Goal: Information Seeking & Learning: Find specific fact

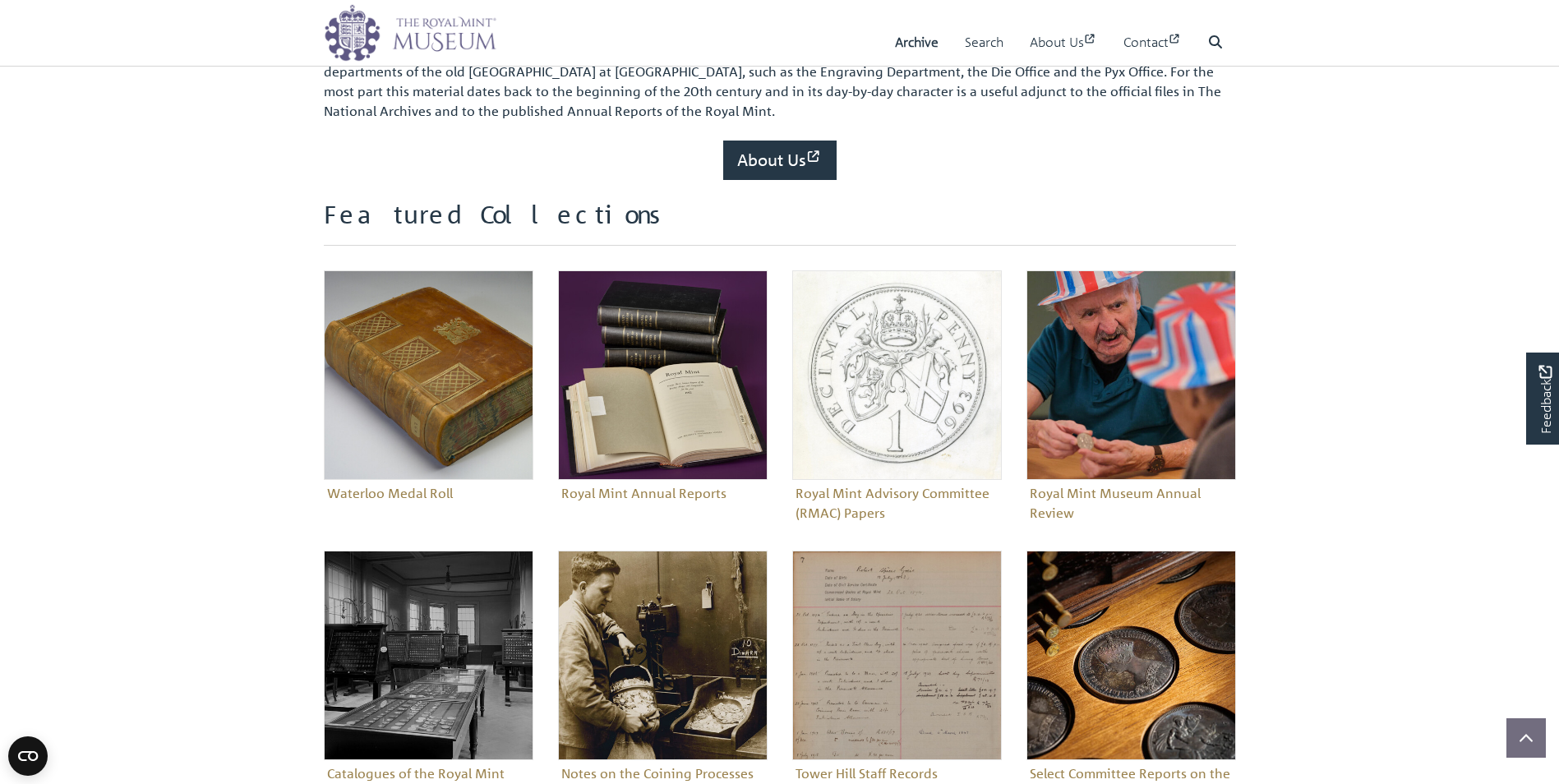
scroll to position [505, 0]
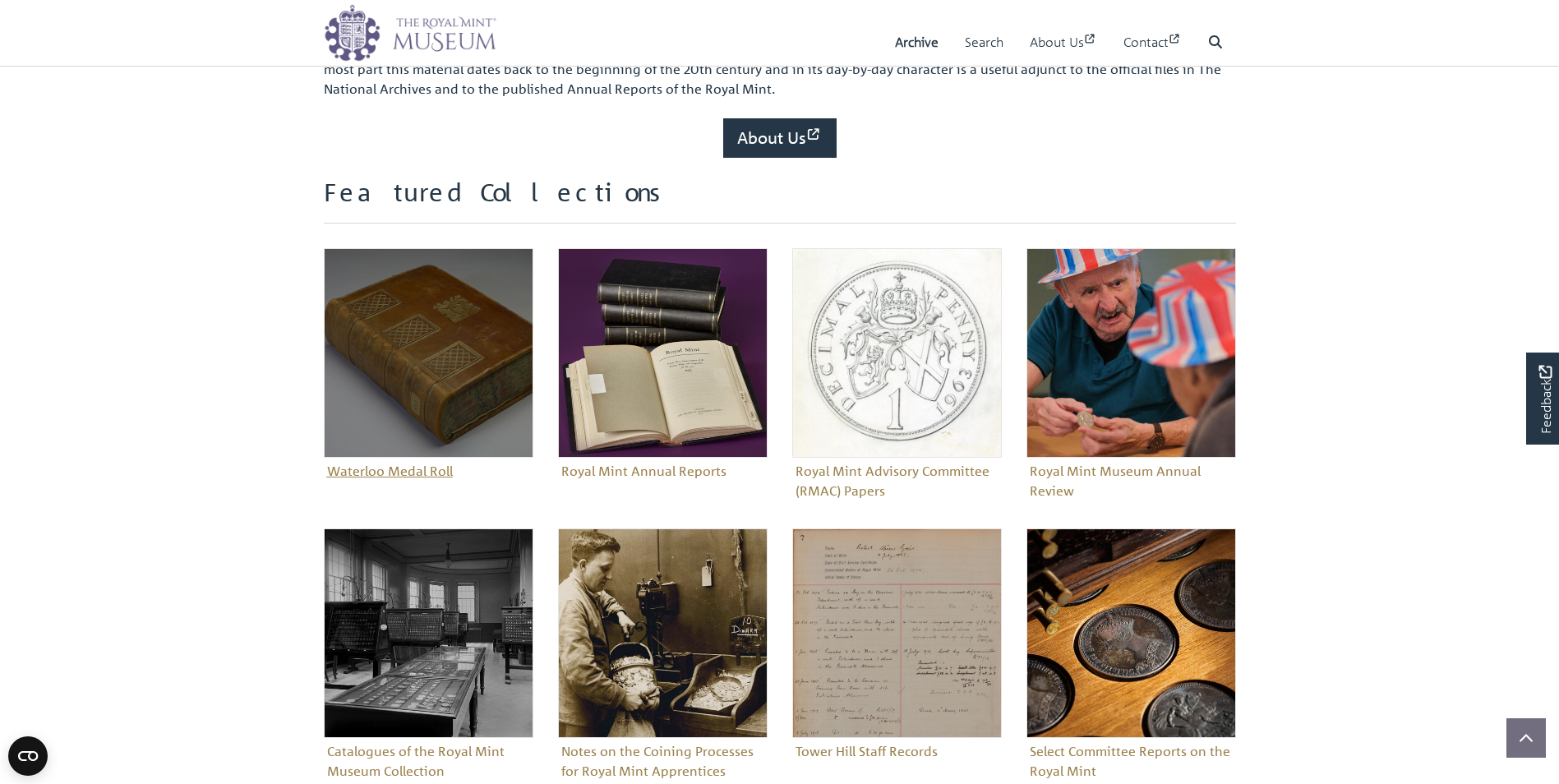
click at [378, 470] on figure "Waterloo Medal Roll" at bounding box center [429, 366] width 210 height 236
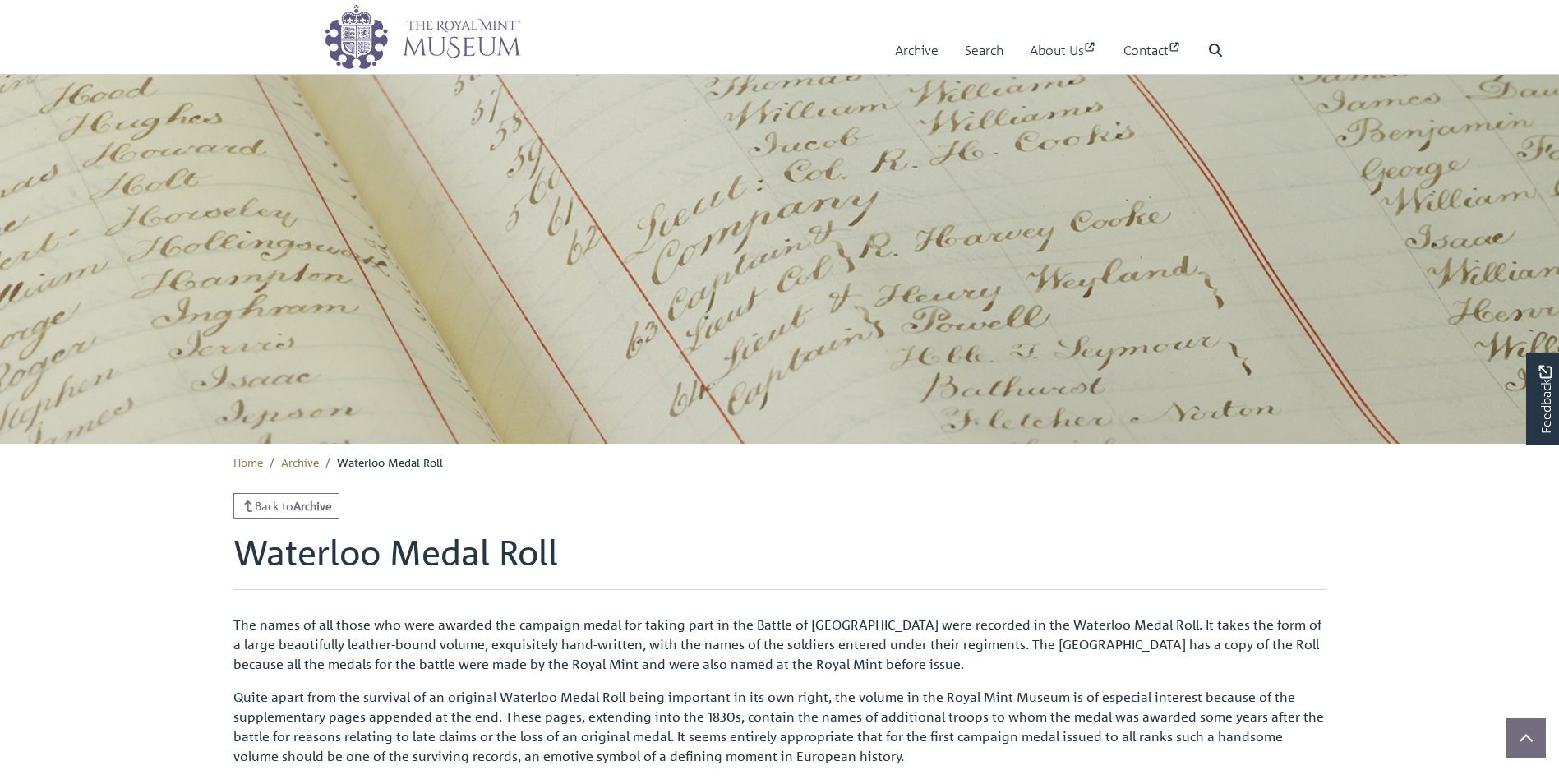
scroll to position [230, 0]
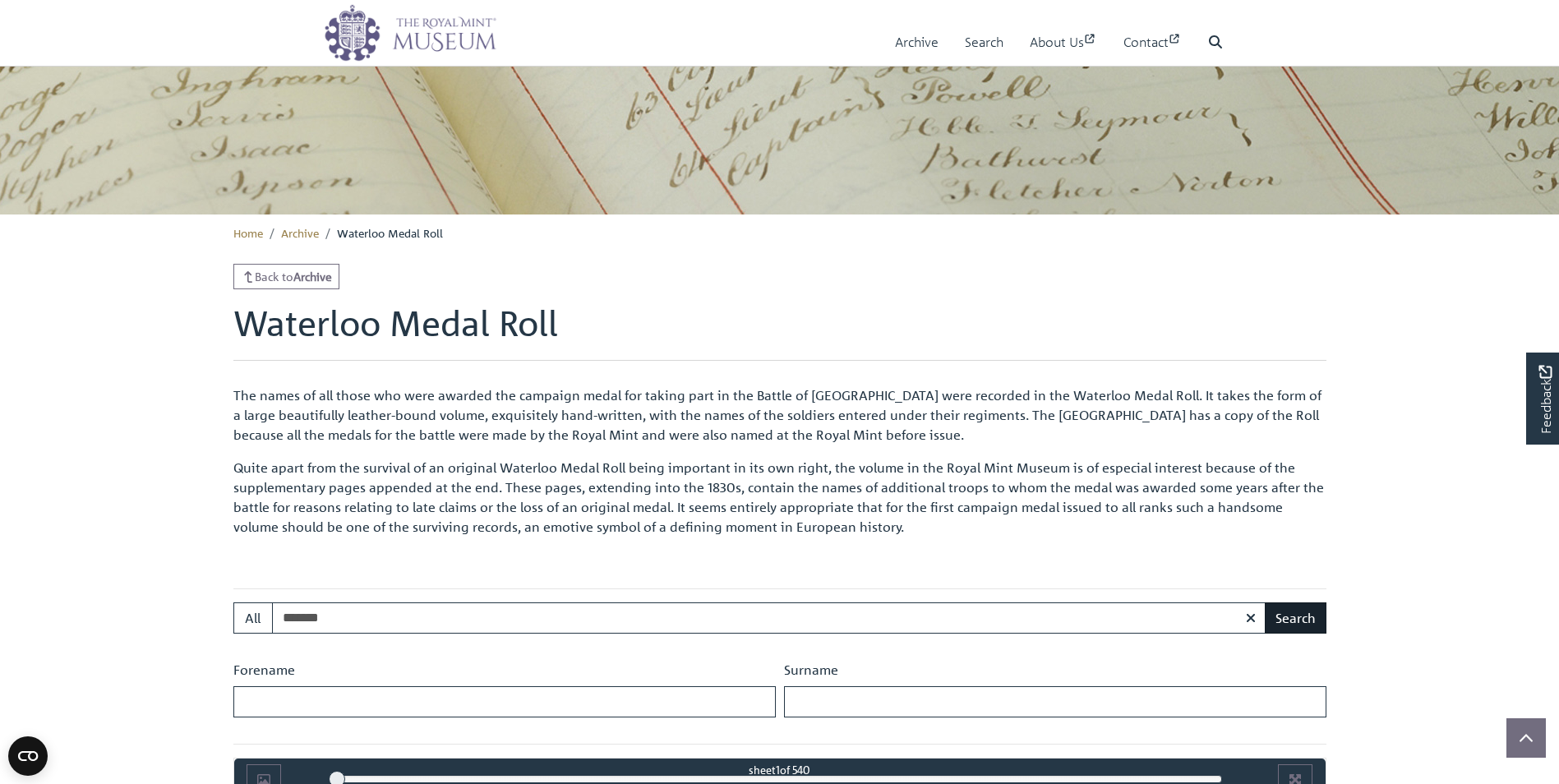
type input "*******"
click at [1294, 622] on button "Search" at bounding box center [1296, 618] width 61 height 32
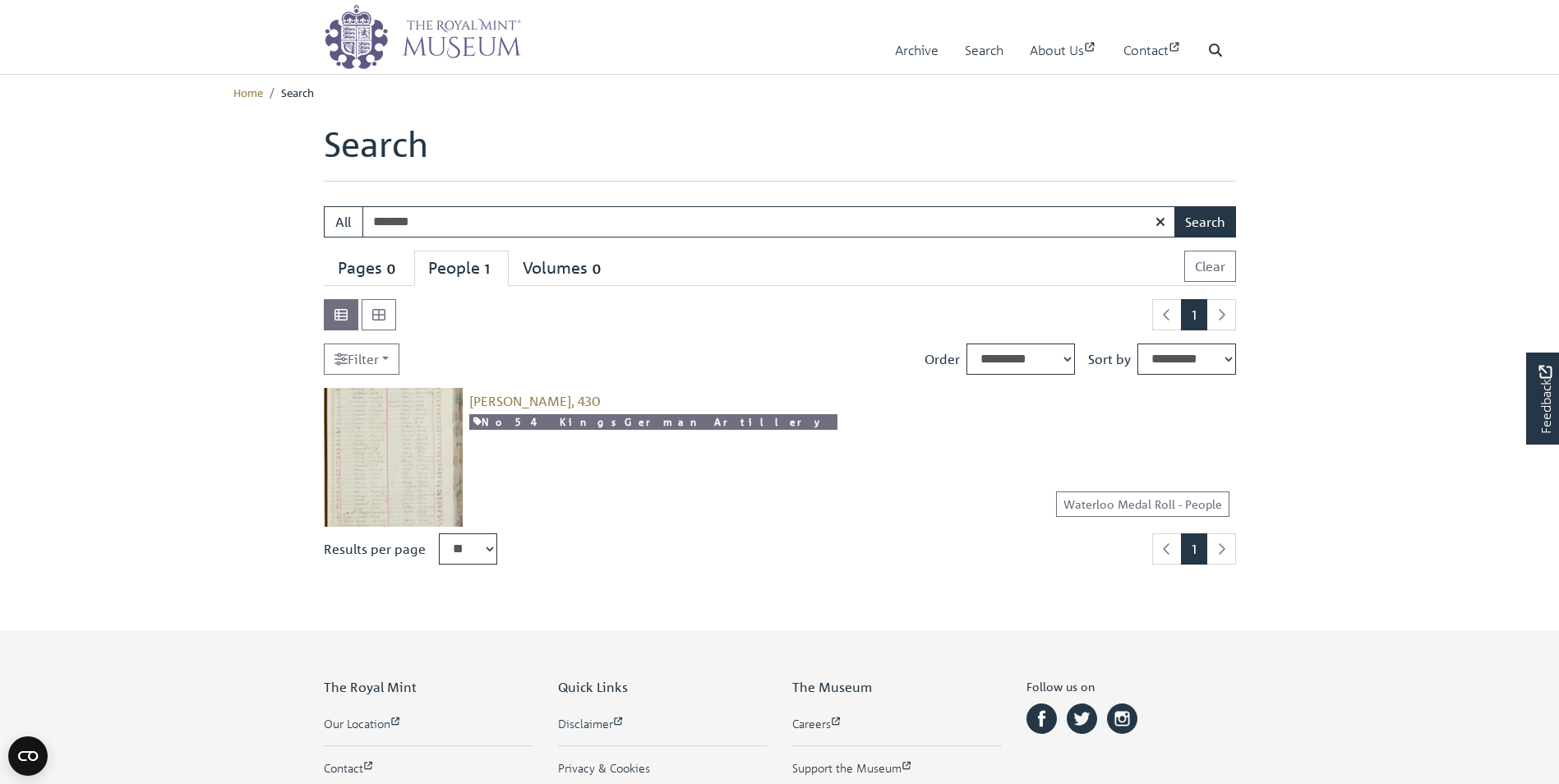
click at [416, 426] on img at bounding box center [393, 457] width 139 height 139
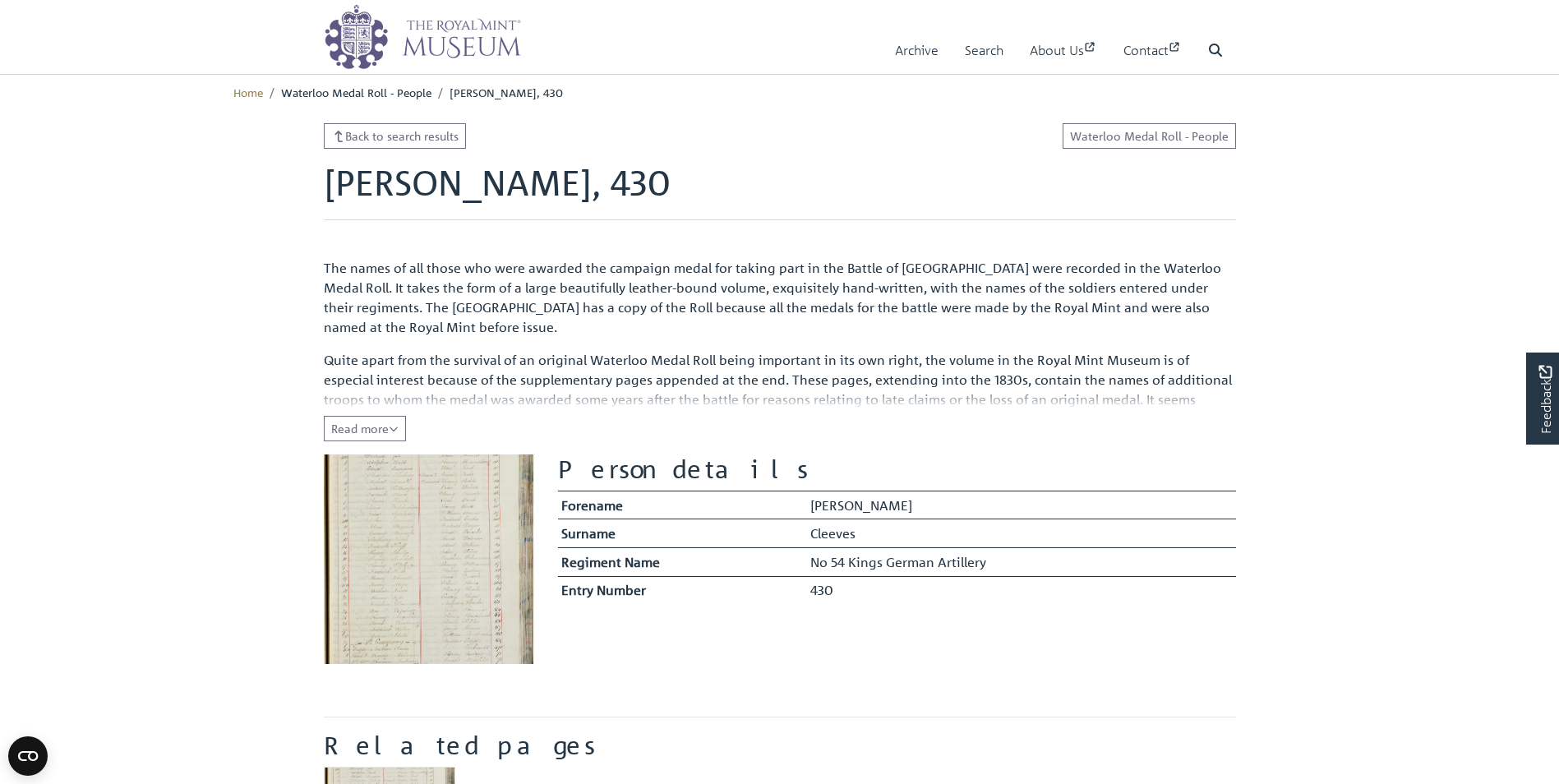
click at [443, 509] on img at bounding box center [429, 559] width 210 height 210
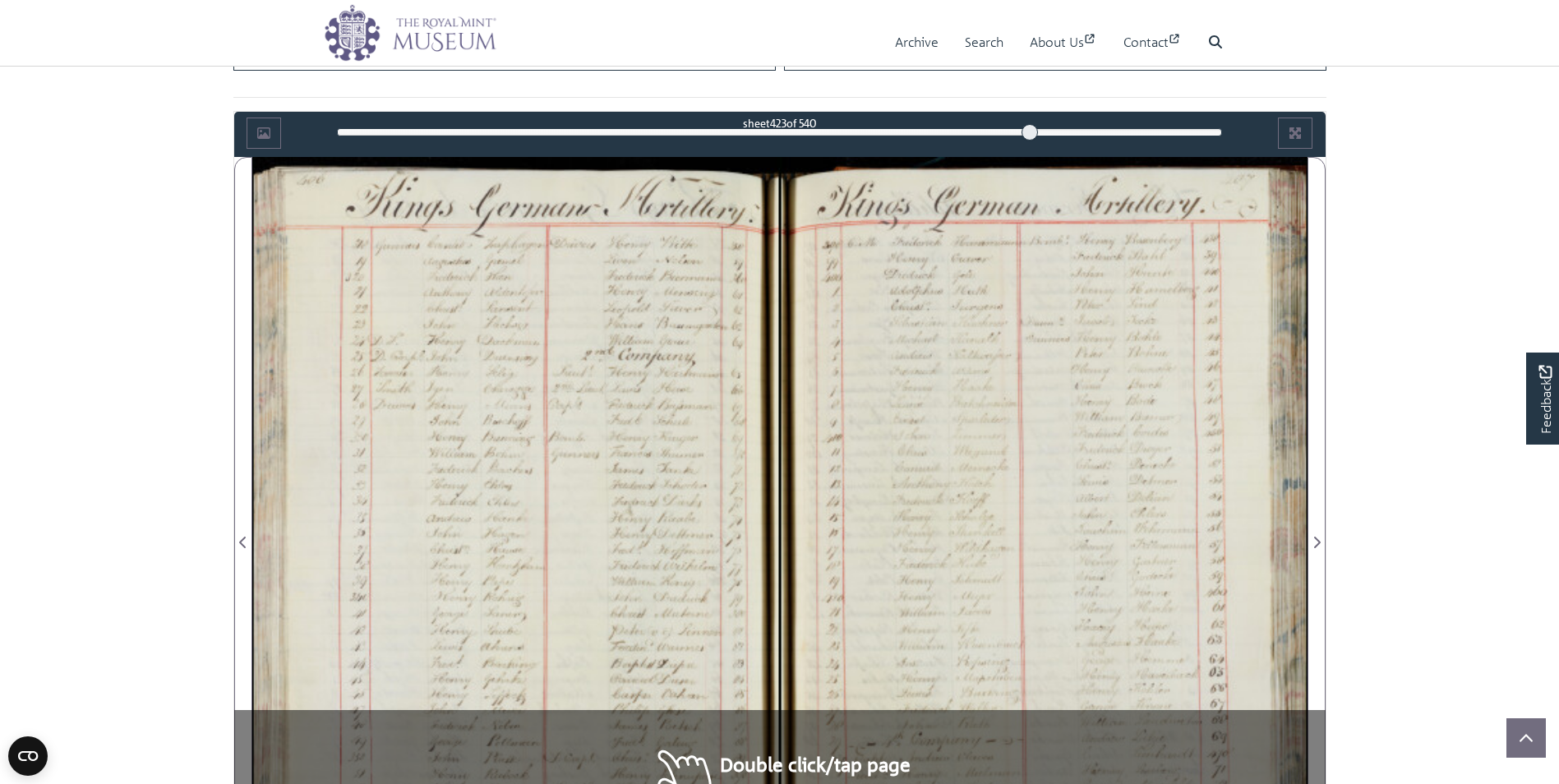
scroll to position [909, 0]
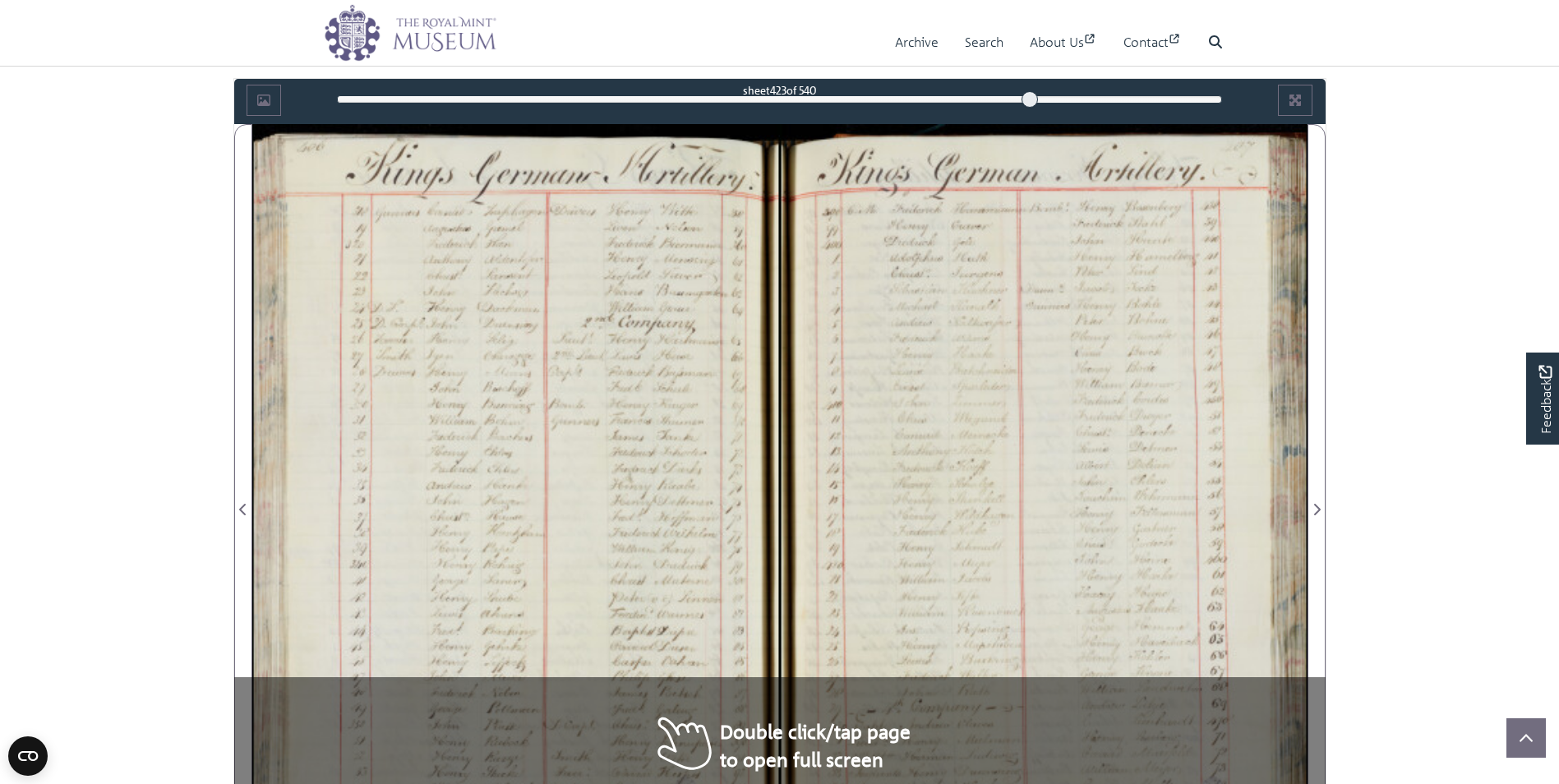
click at [990, 621] on div at bounding box center [1044, 499] width 528 height 751
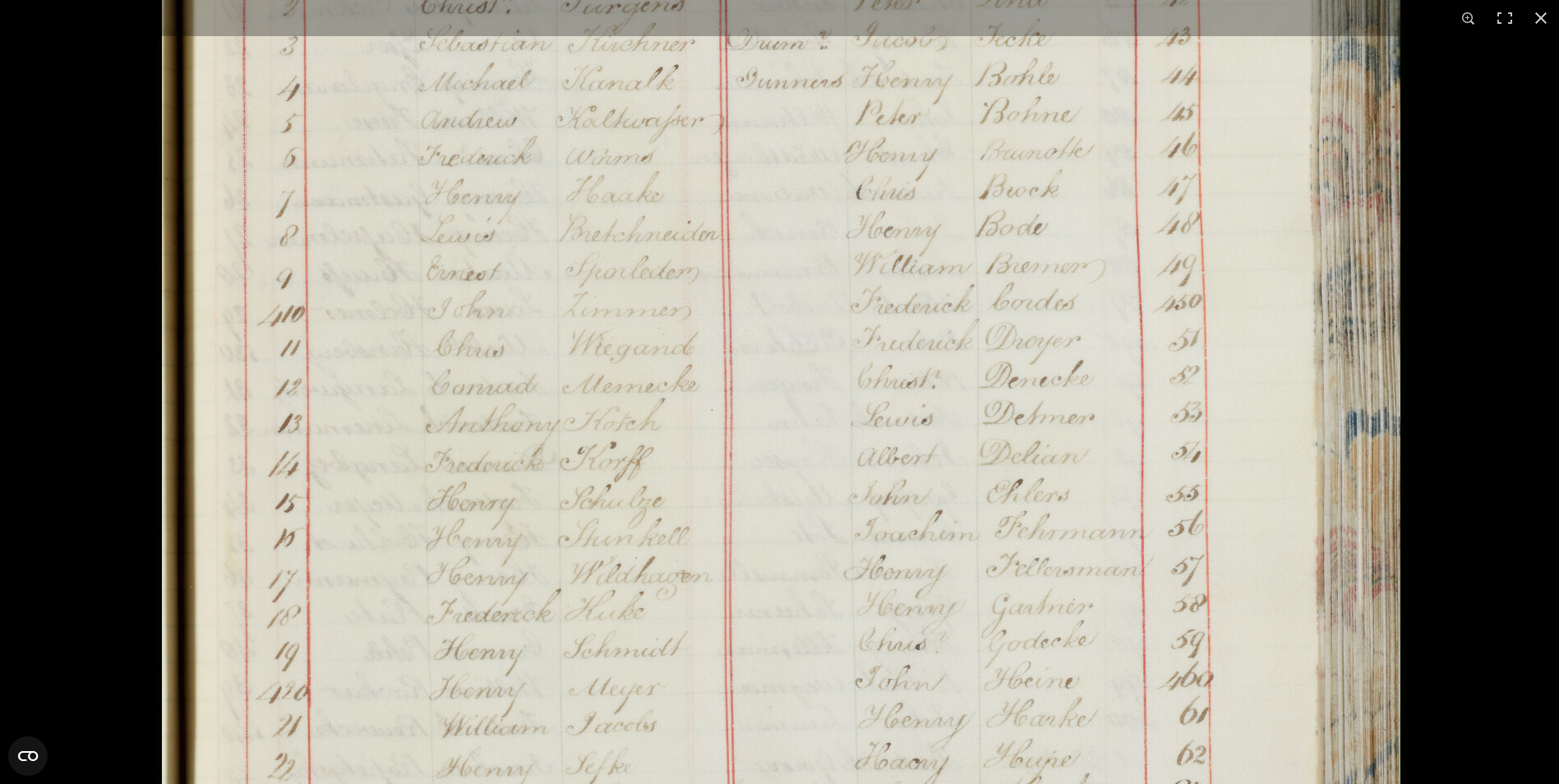
click at [1094, 287] on img at bounding box center [780, 539] width 1247 height 1775
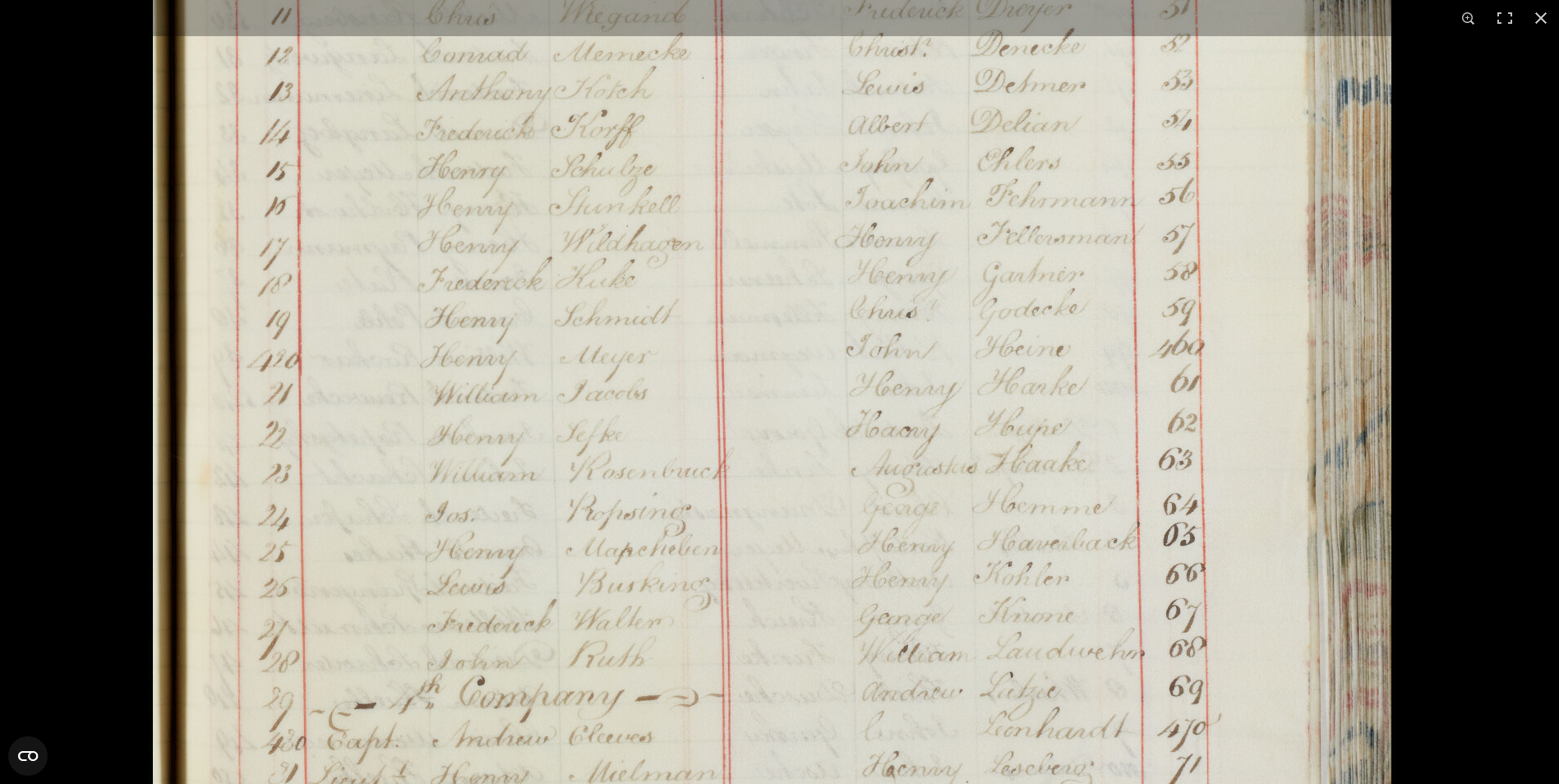
click at [1205, 259] on img at bounding box center [772, 207] width 1247 height 1775
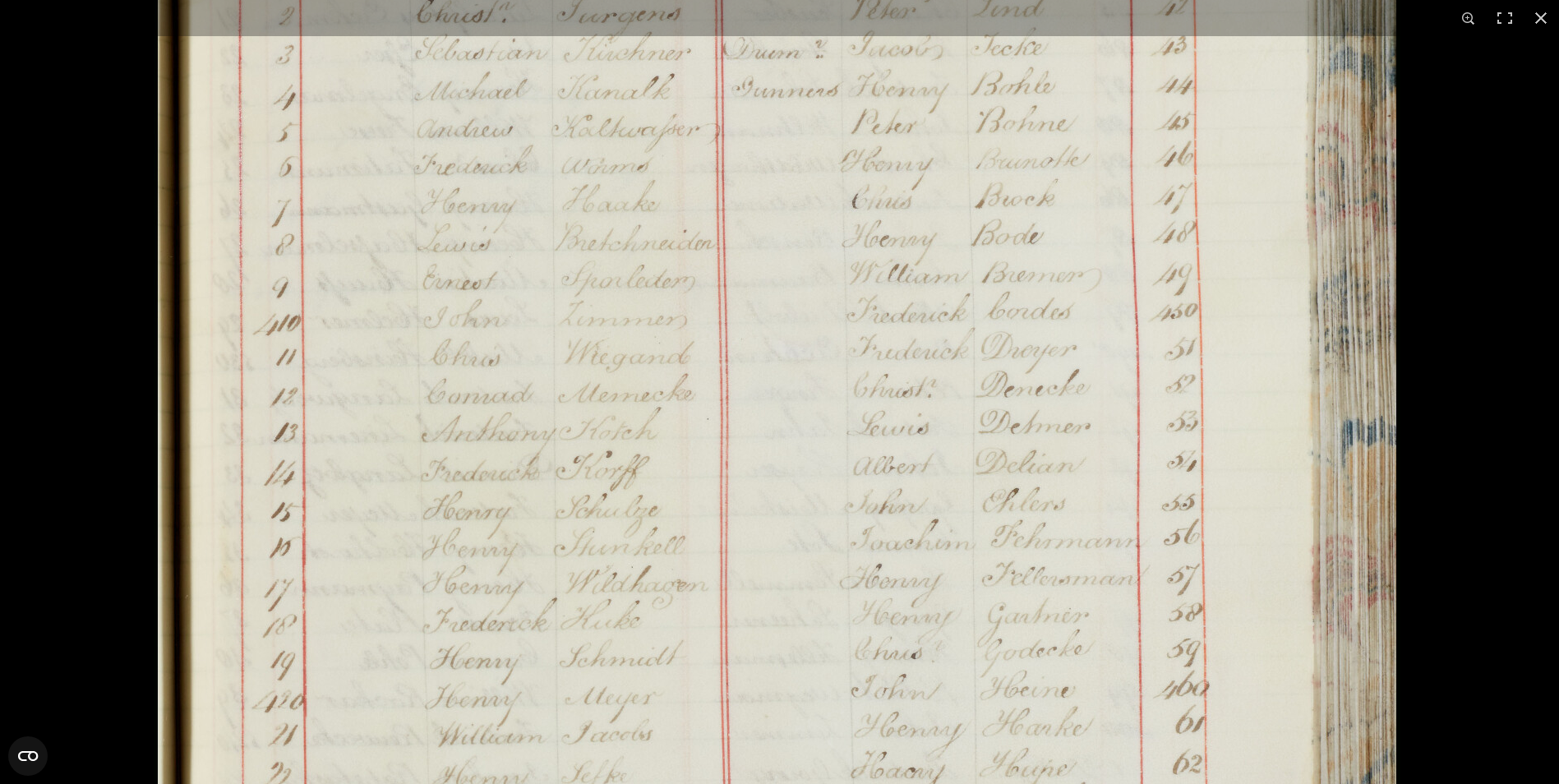
click at [1264, 640] on img at bounding box center [777, 547] width 1247 height 1775
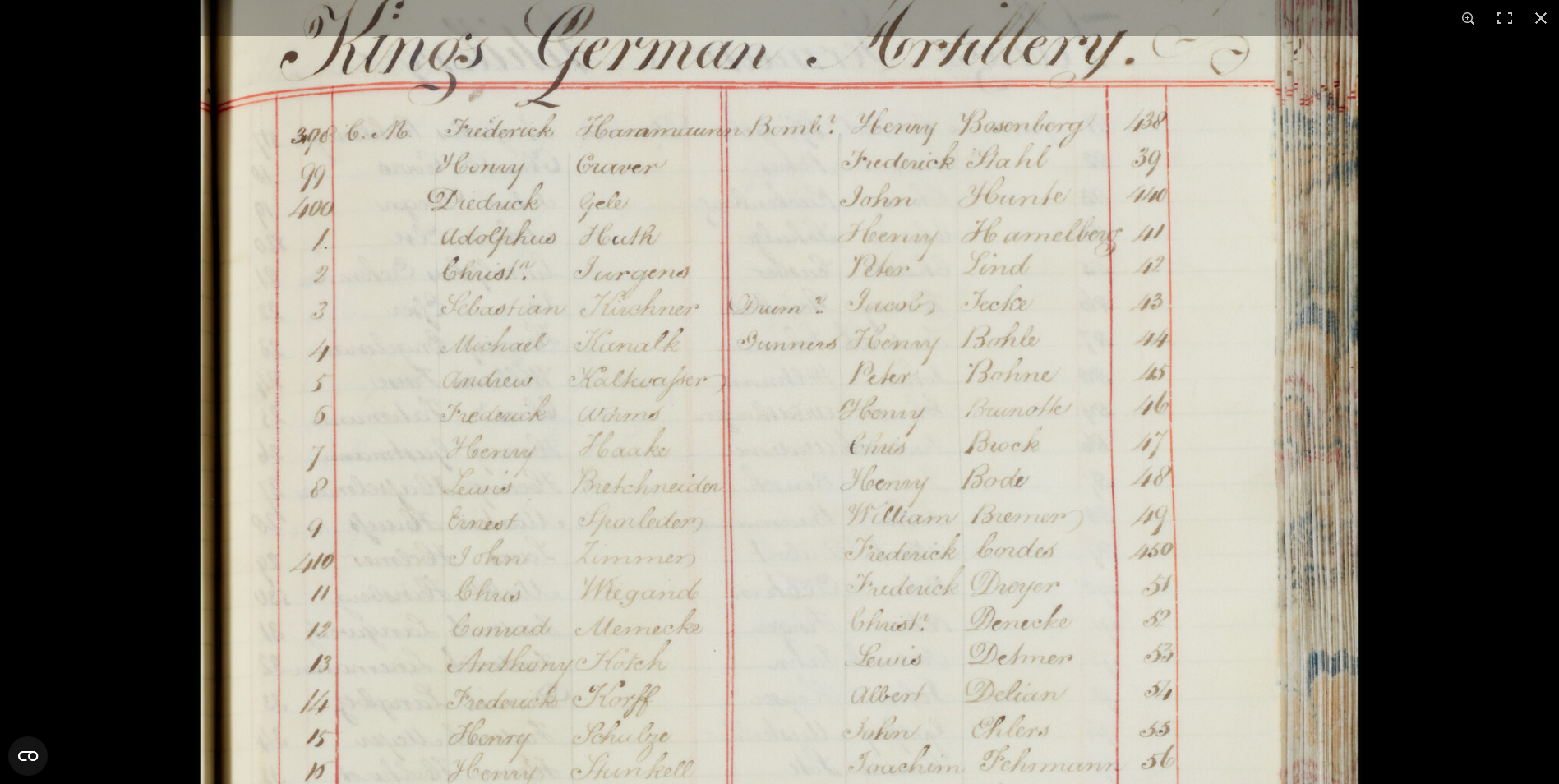
click at [1253, 633] on img at bounding box center [780, 771] width 1167 height 1660
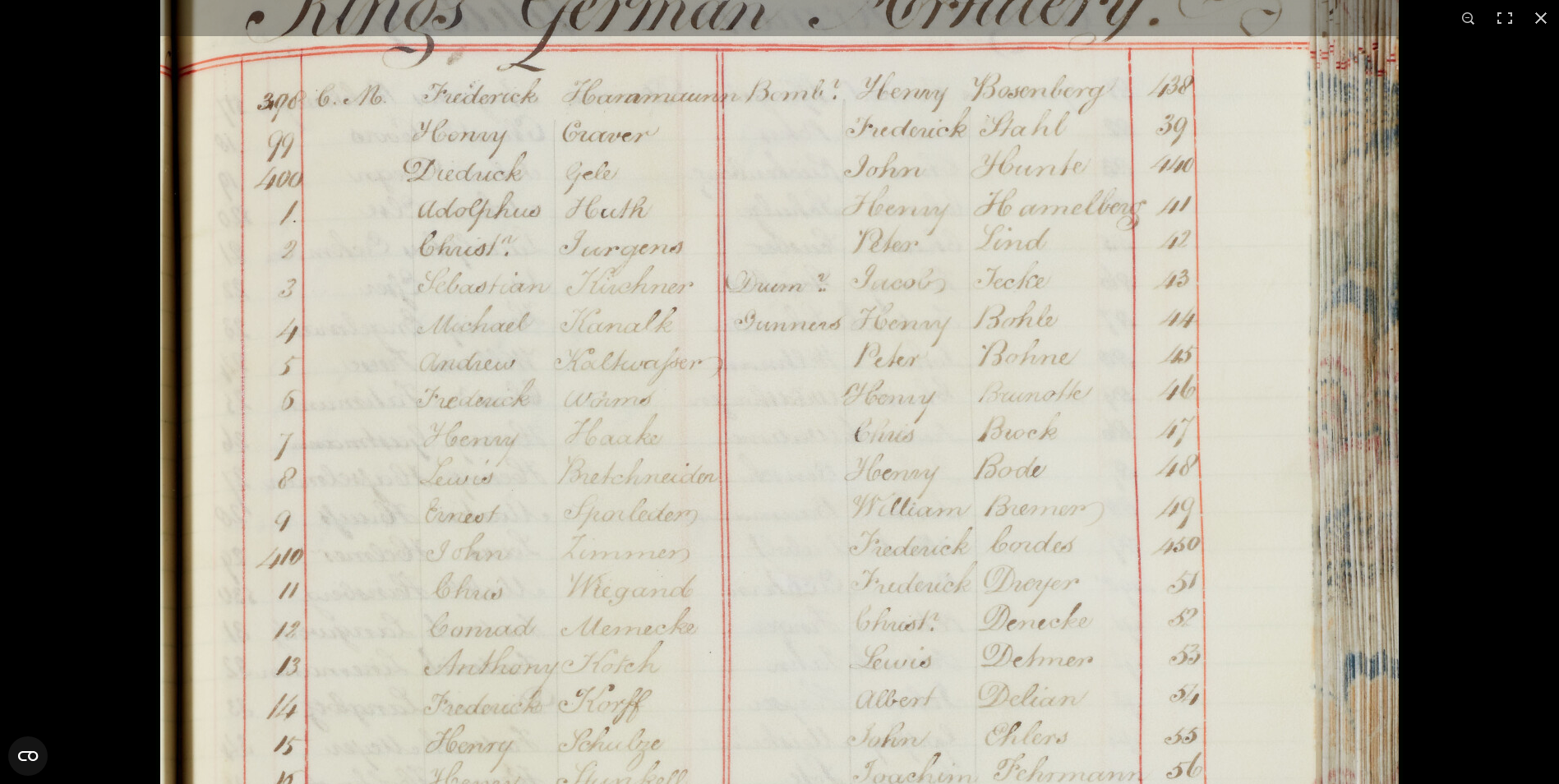
click at [1253, 631] on img at bounding box center [780, 781] width 1247 height 1775
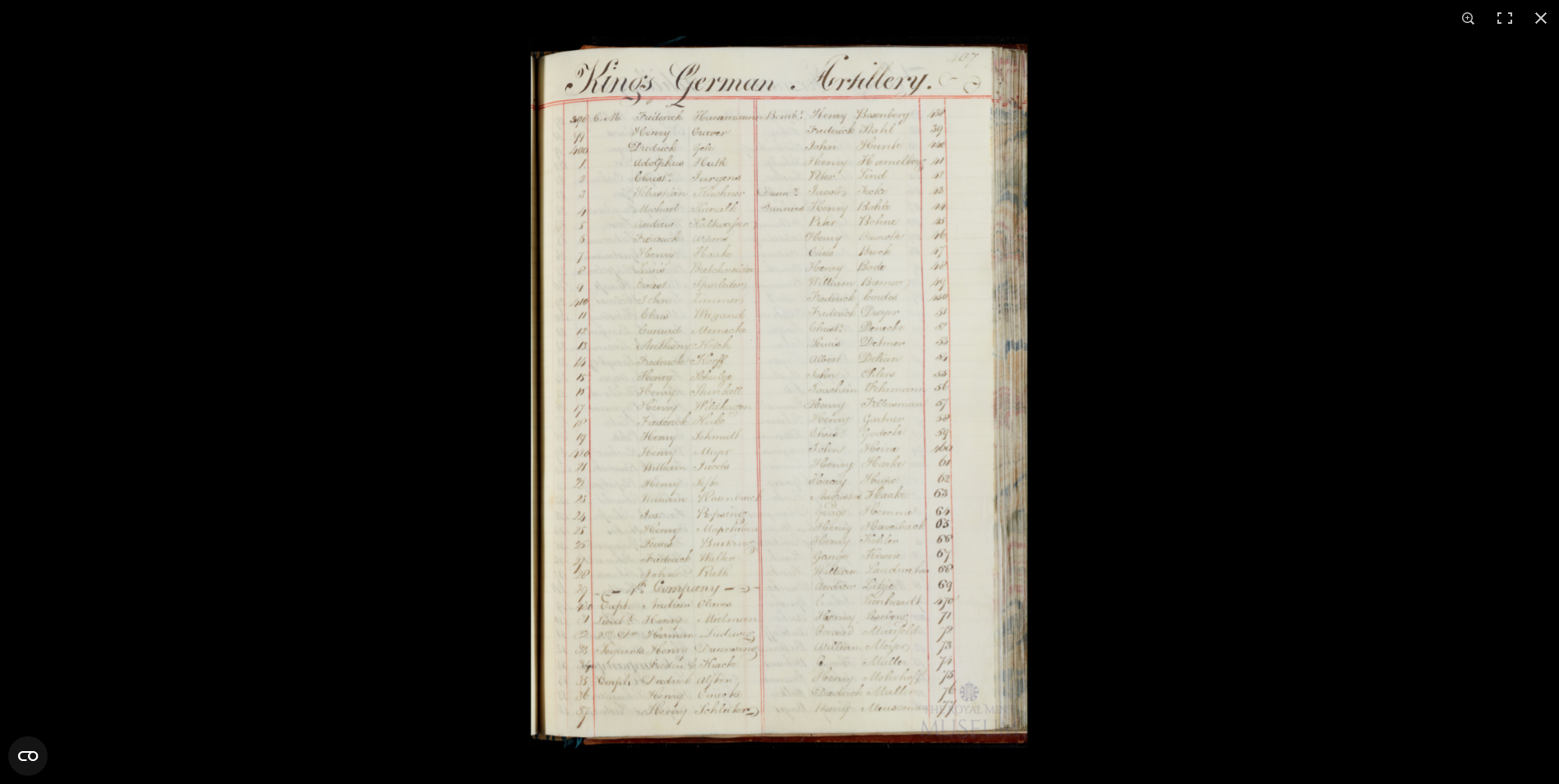
click at [875, 400] on img at bounding box center [779, 392] width 500 height 712
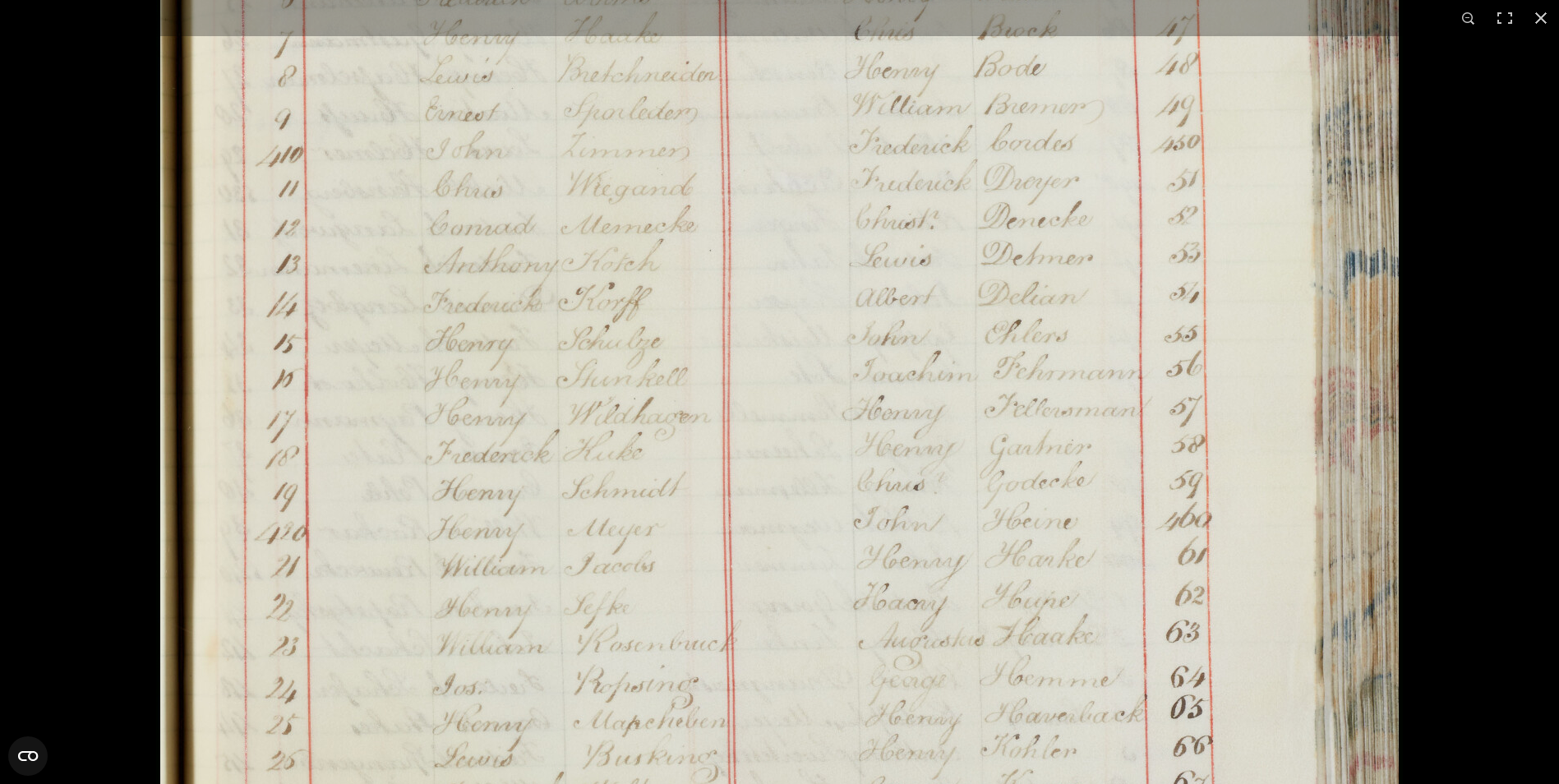
click at [875, 400] on img at bounding box center [780, 379] width 1247 height 1775
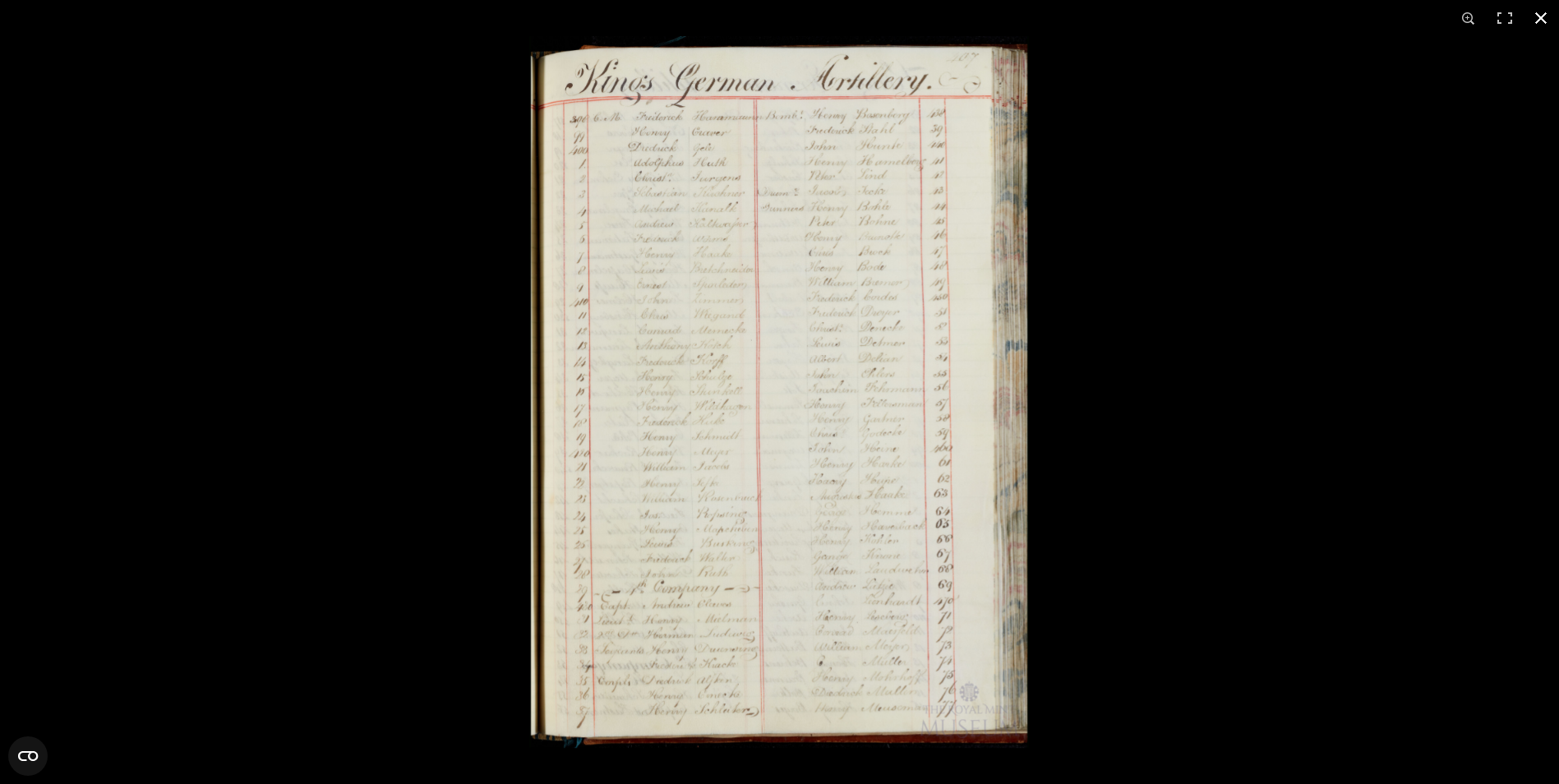
click at [1283, 469] on div at bounding box center [1308, 429] width 1559 height 784
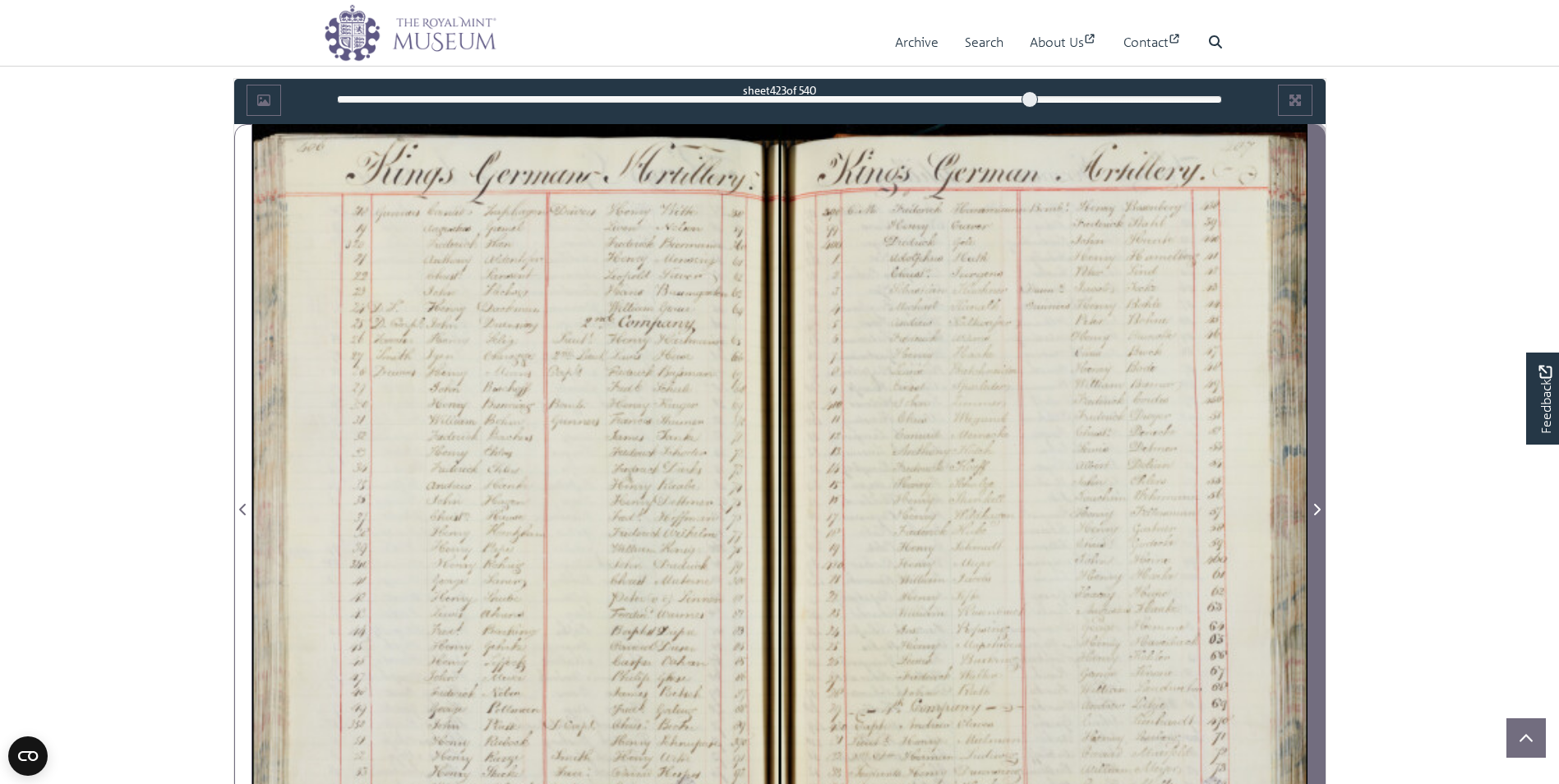
click at [1314, 513] on icon "Next Page" at bounding box center [1316, 509] width 8 height 13
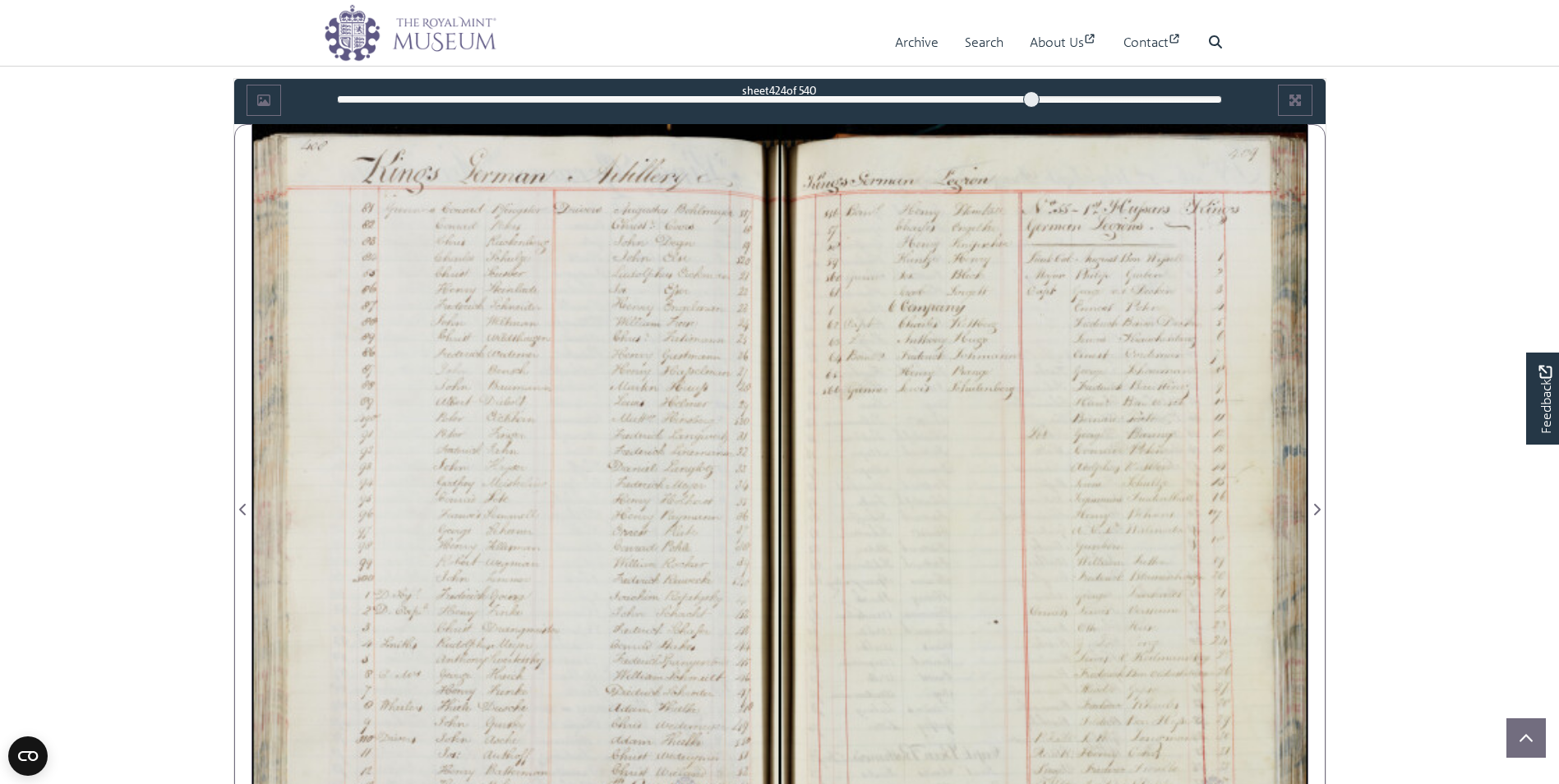
click at [537, 543] on div at bounding box center [516, 499] width 528 height 751
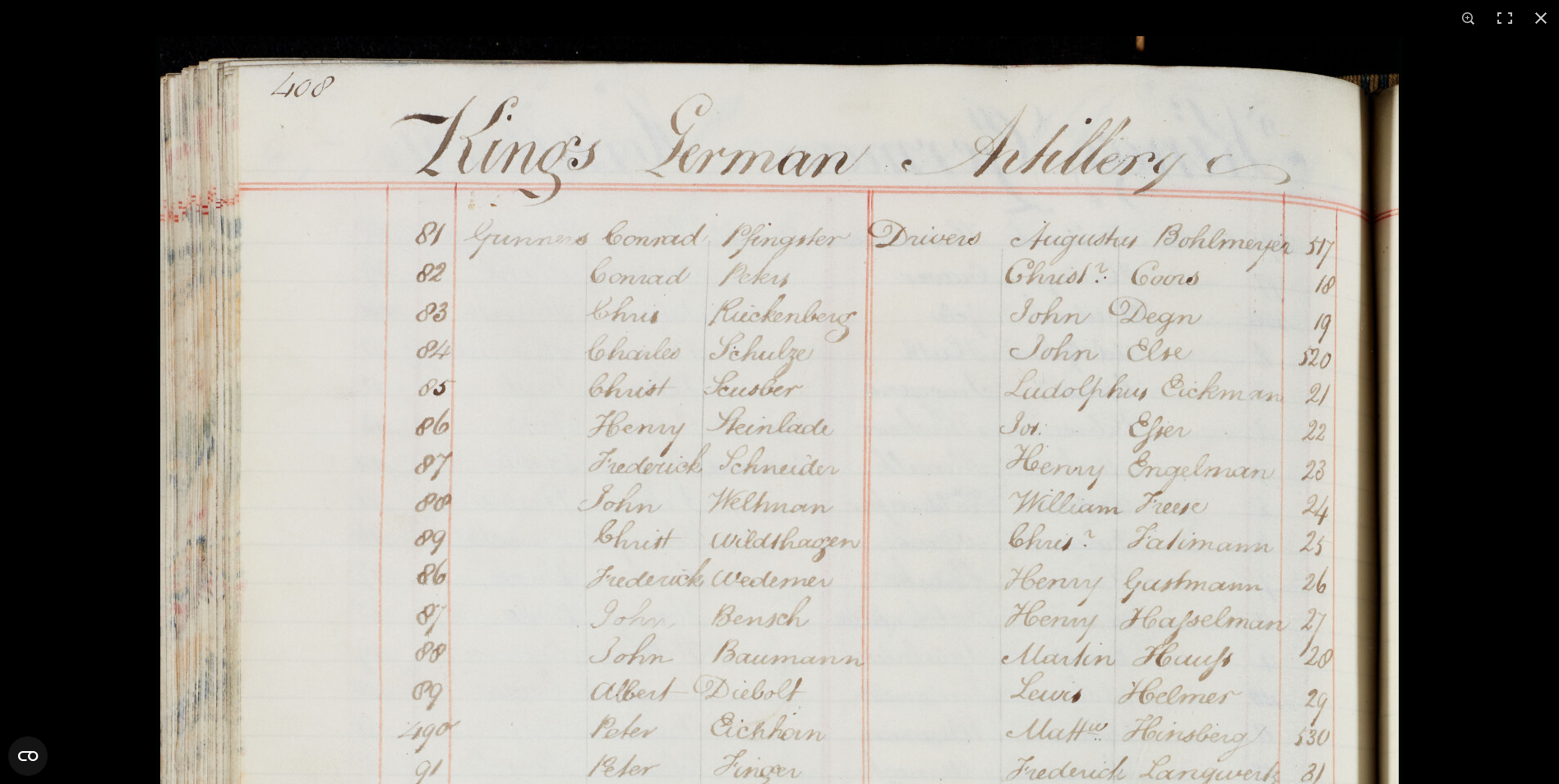
scroll to position [1380, 0]
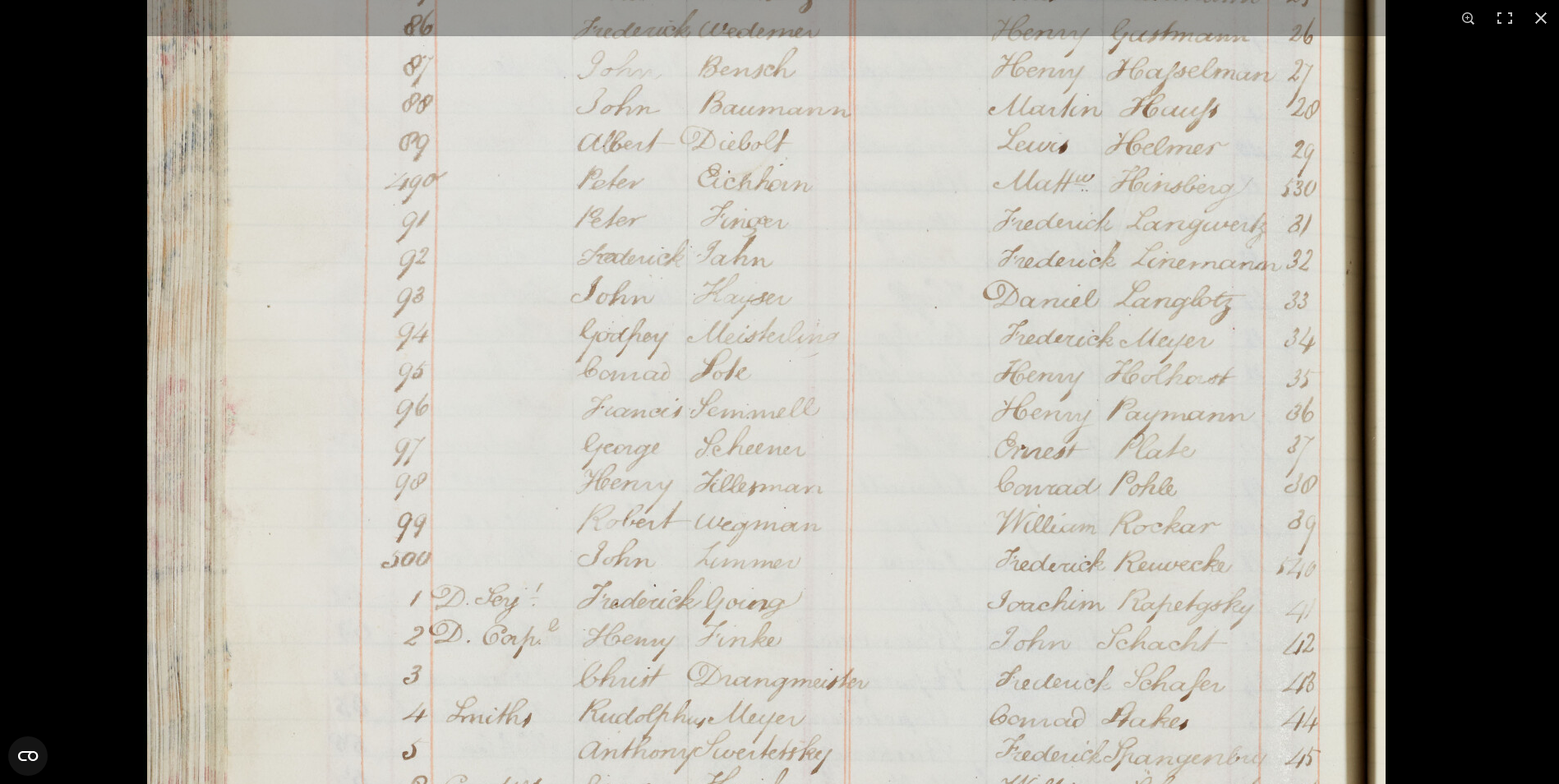
click at [1336, 168] on img at bounding box center [766, 374] width 1247 height 1775
